Goal: Information Seeking & Learning: Check status

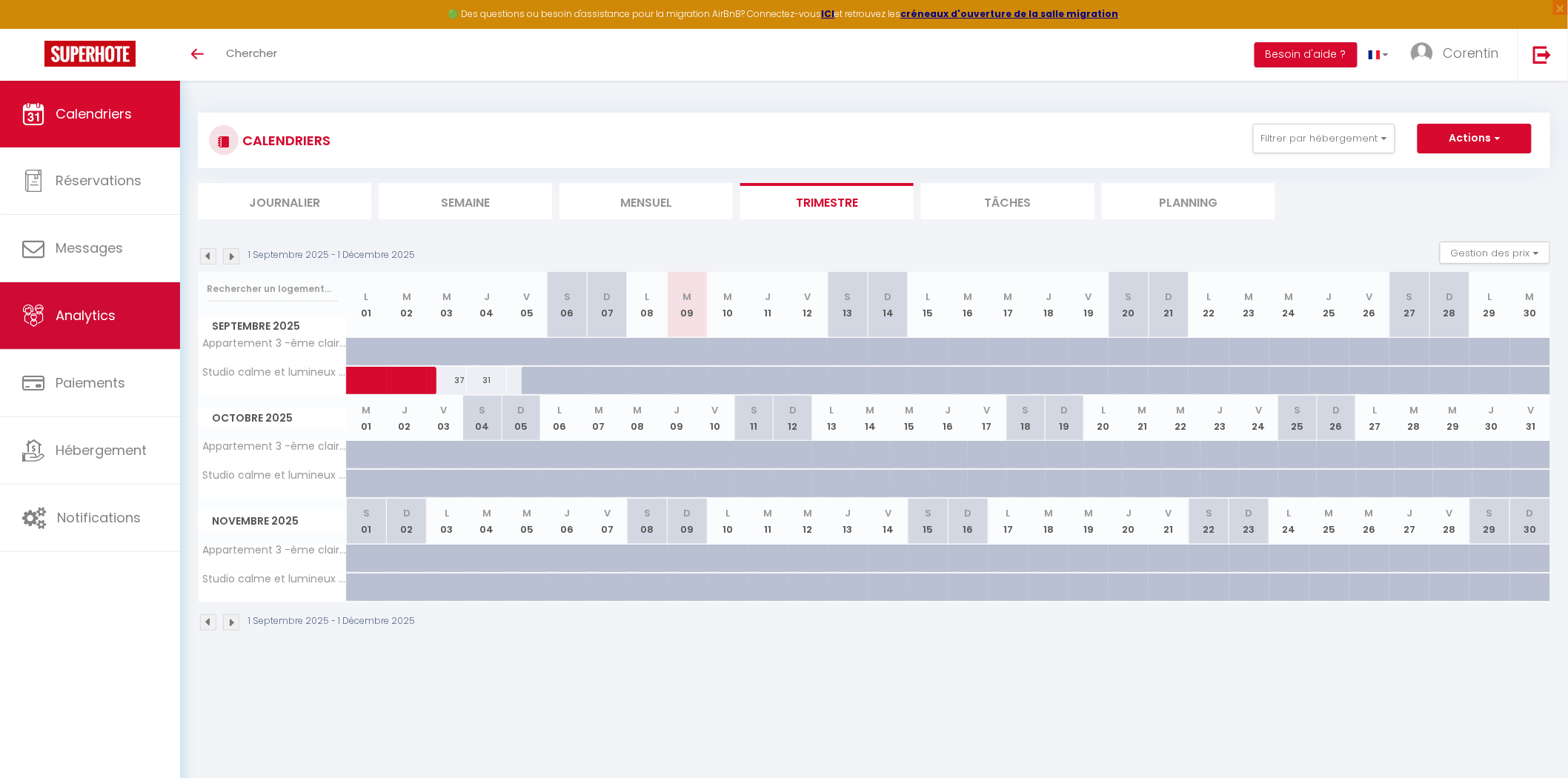
click at [91, 313] on span "Analytics" at bounding box center [86, 315] width 60 height 18
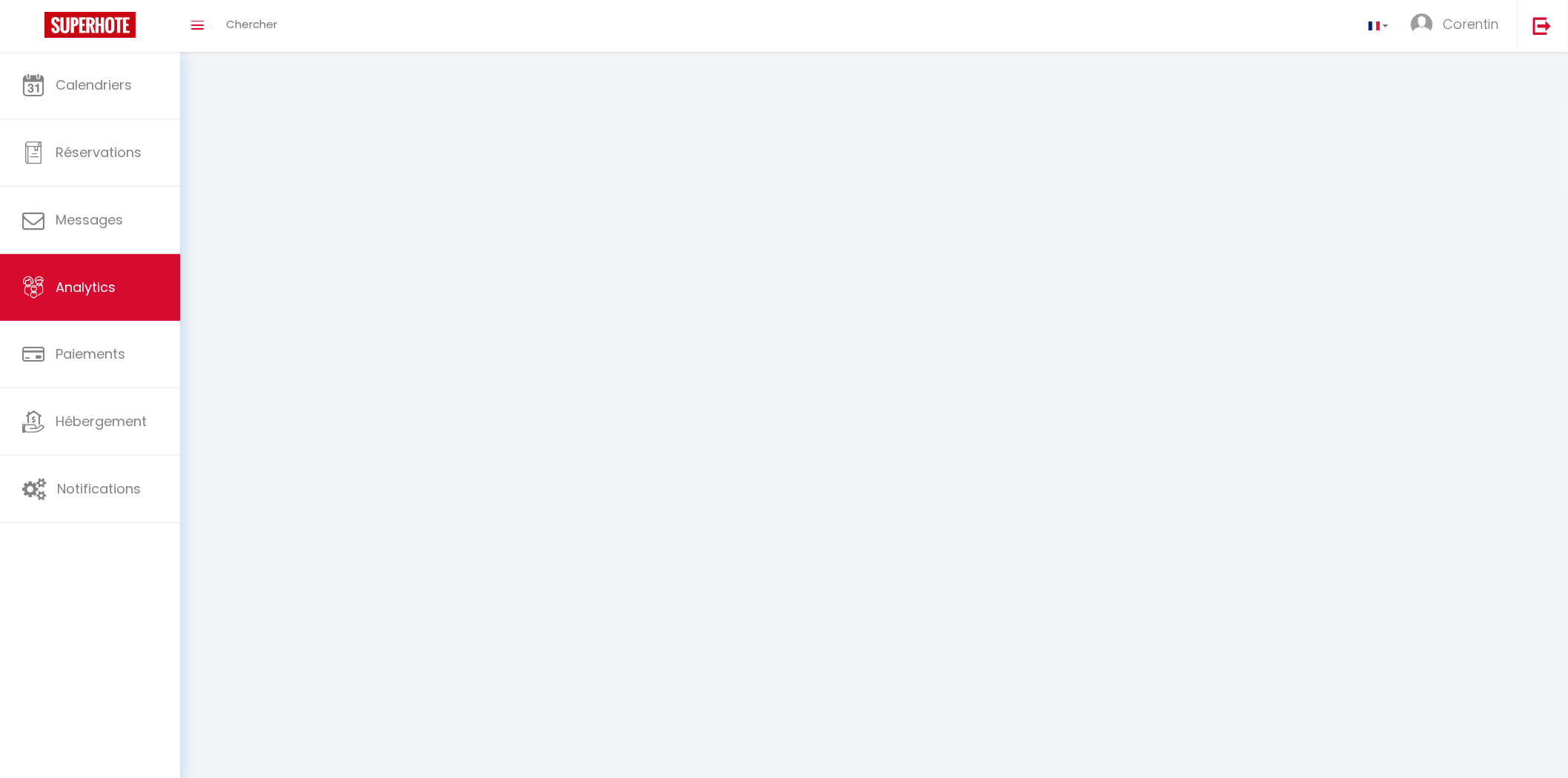
select select "2025"
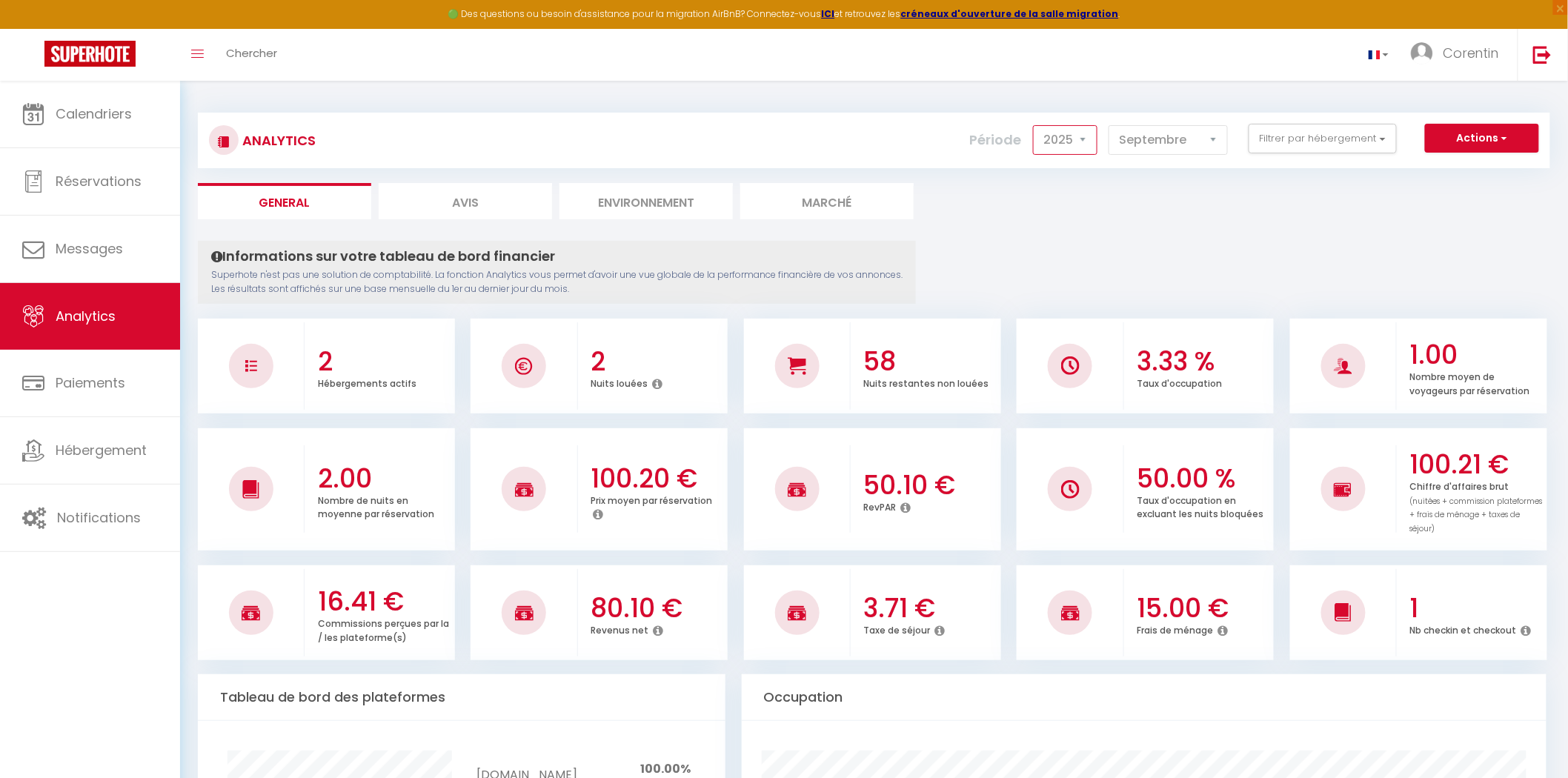
click at [1077, 131] on select "2014 2015 2016 2017 2018 2019 2020 2021 2022 2023 2024 2025 2026 2027" at bounding box center [1065, 140] width 65 height 30
drag, startPoint x: 1140, startPoint y: 244, endPoint x: 1149, endPoint y: 187, distance: 57.7
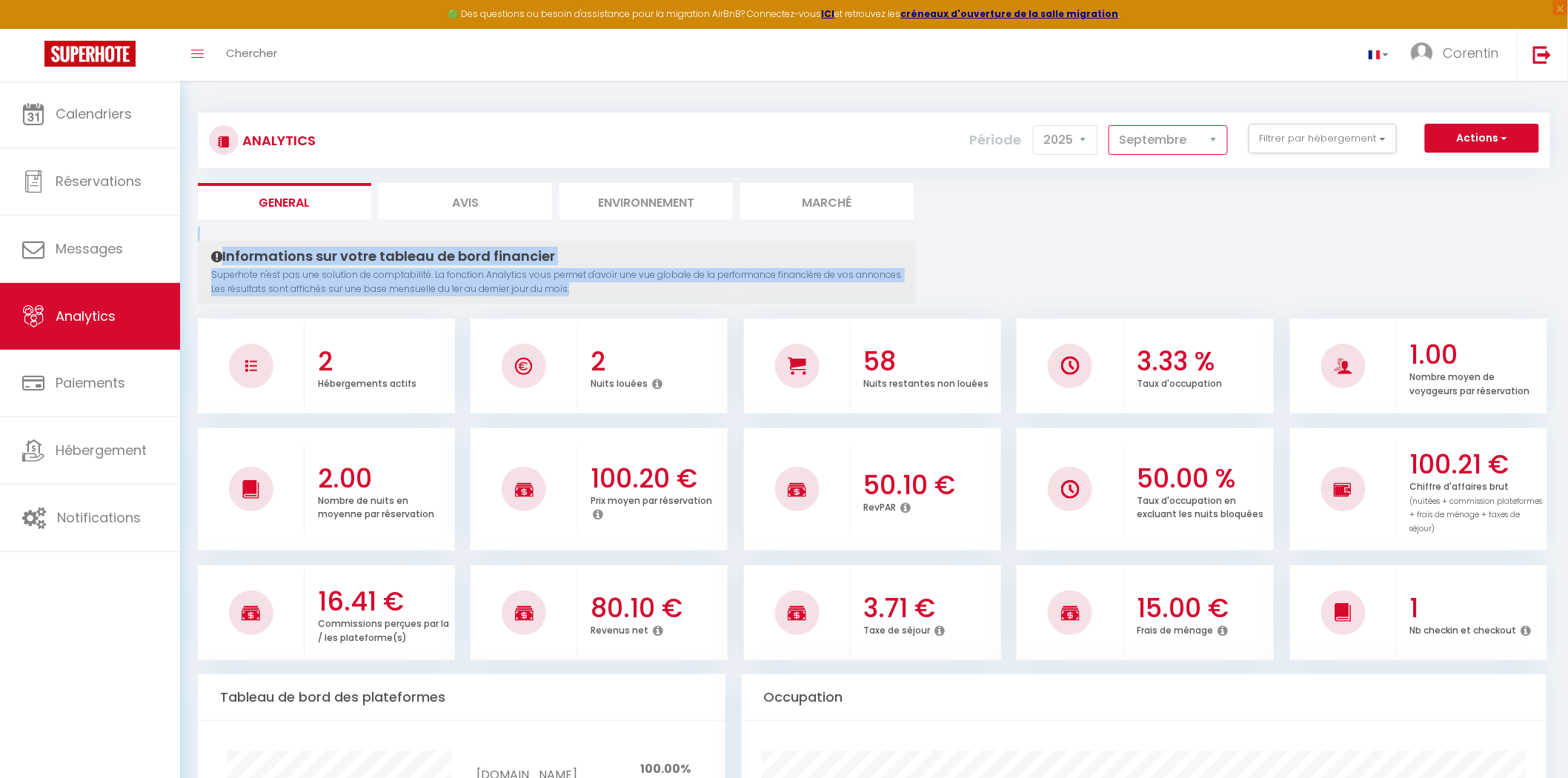
click at [1161, 145] on select "[PERSON_NAME] Mars [PERSON_NAME] Juin Juillet Août Septembre Octobre Novembre D…" at bounding box center [1167, 140] width 119 height 30
select select "8"
click at [1112, 126] on select "[PERSON_NAME] Mars [PERSON_NAME] Juin Juillet Août Septembre Octobre Novembre D…" at bounding box center [1167, 140] width 119 height 30
